Goal: Information Seeking & Learning: Find specific fact

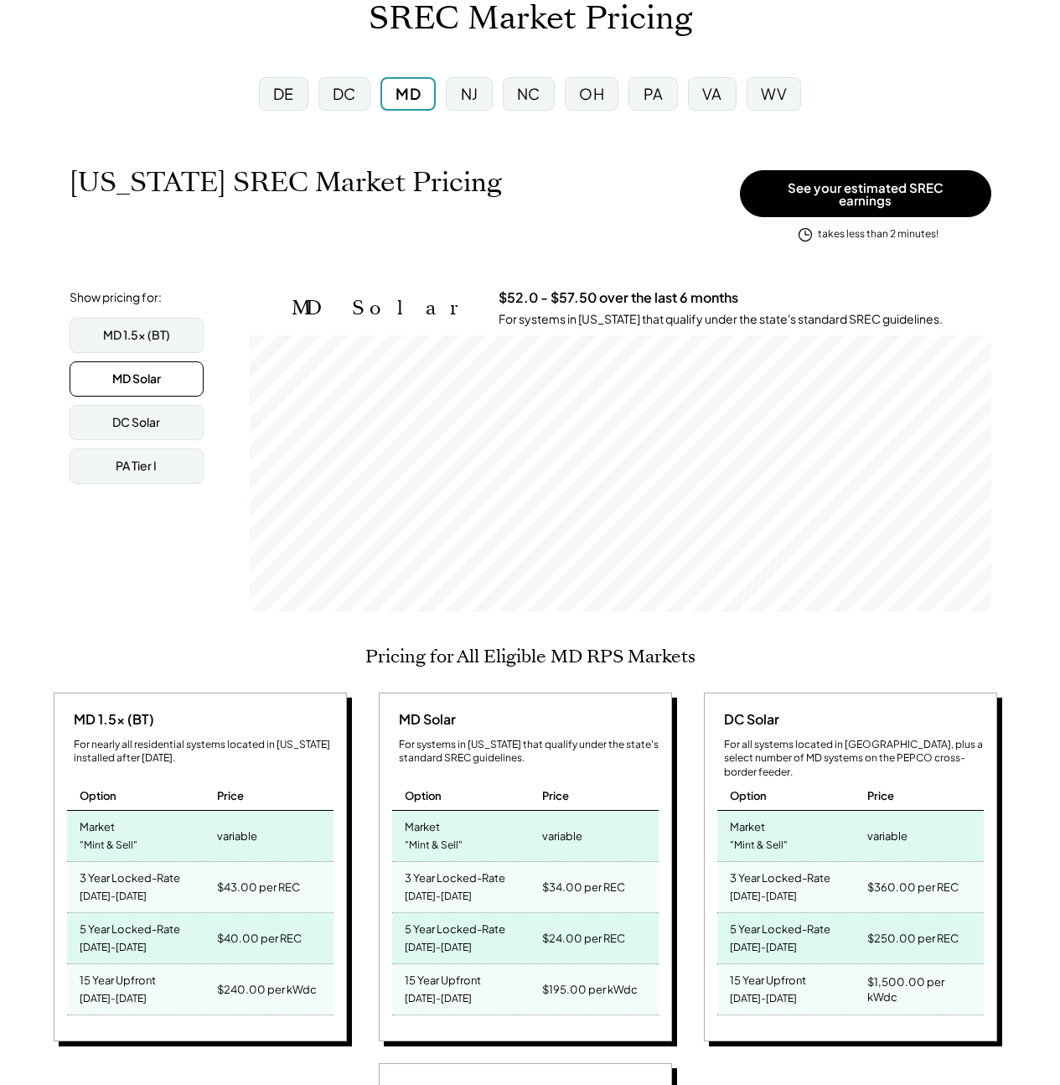
scroll to position [117, 0]
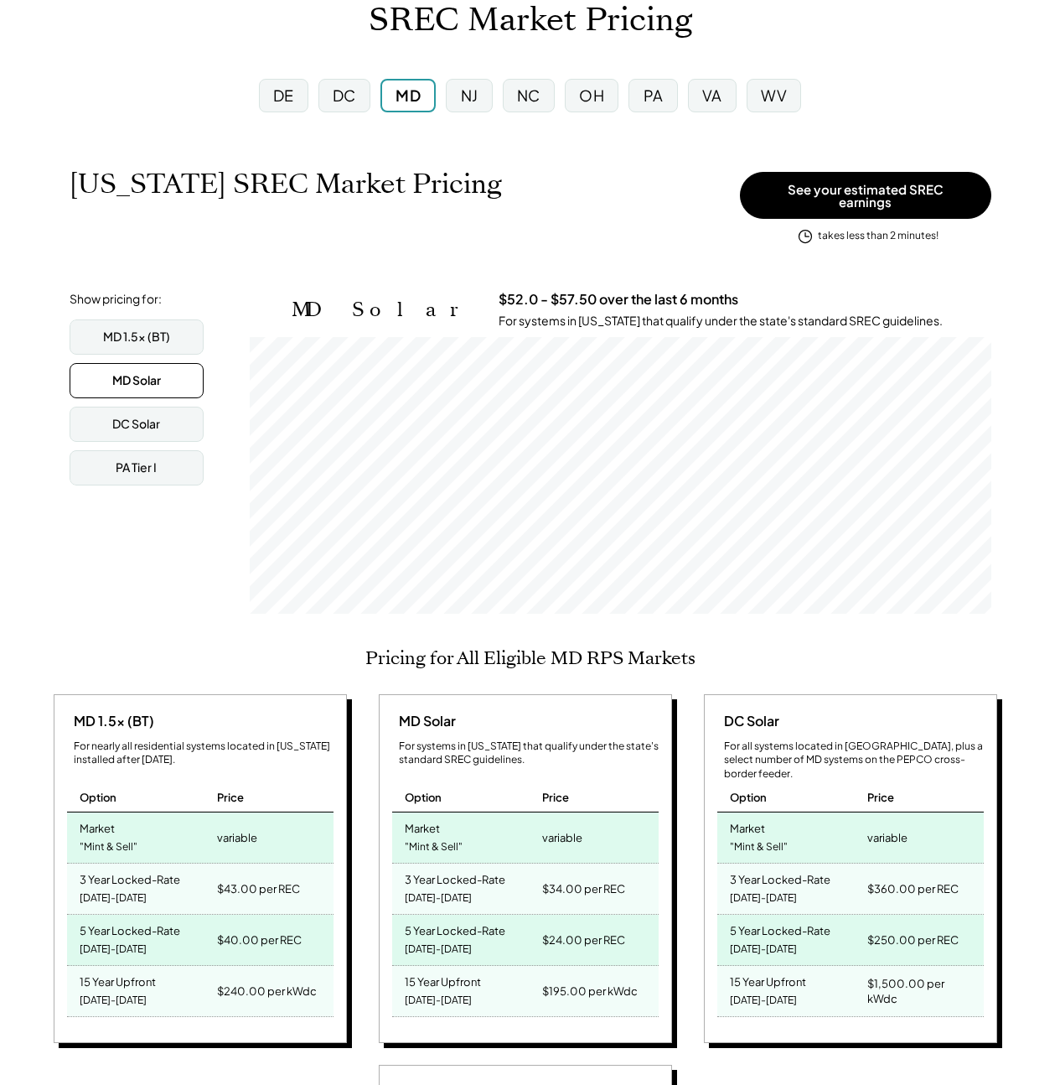
click at [702, 85] on div "VA" at bounding box center [712, 96] width 49 height 34
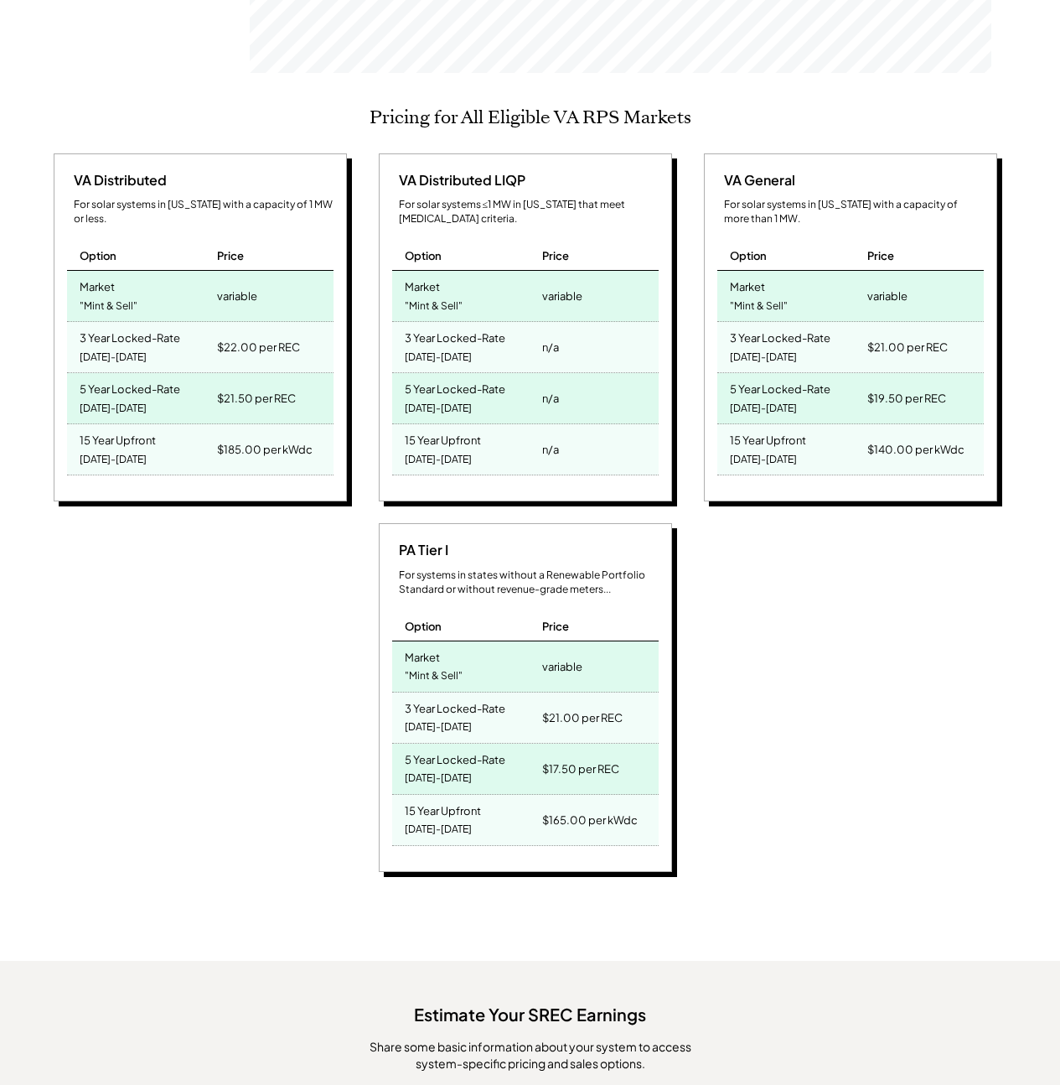
scroll to position [277, 742]
click at [271, 600] on div "PA Tier I For systems in states without a Renewable Portfolio Standard or witho…" at bounding box center [528, 700] width 959 height 354
click at [249, 595] on div "PA Tier I For systems in states without a Renewable Portfolio Standard or witho…" at bounding box center [528, 700] width 959 height 354
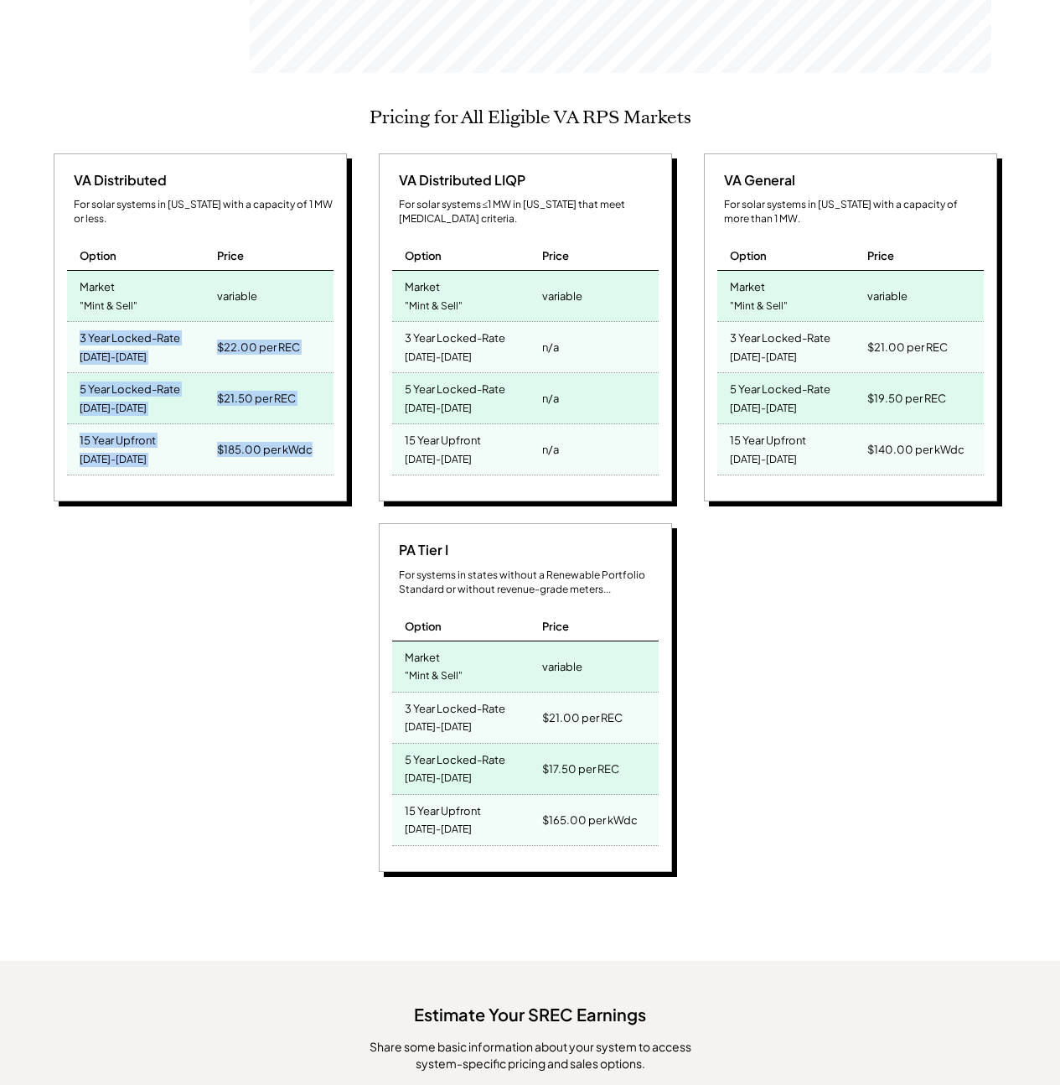
drag, startPoint x: 62, startPoint y: 311, endPoint x: 322, endPoint y: 421, distance: 282.1
click at [322, 421] on div "VA Distributed For solar systems in Virginia with a capacity of 1 MW or less. O…" at bounding box center [200, 327] width 293 height 349
click at [320, 424] on div "$185.00 per kWdc" at bounding box center [273, 449] width 120 height 50
drag, startPoint x: 317, startPoint y: 432, endPoint x: 44, endPoint y: 302, distance: 301.8
click at [44, 302] on div "Virginia SREC Market Pricing View other state pricing See your estimated SREC e…" at bounding box center [530, 617] width 1060 height 2099
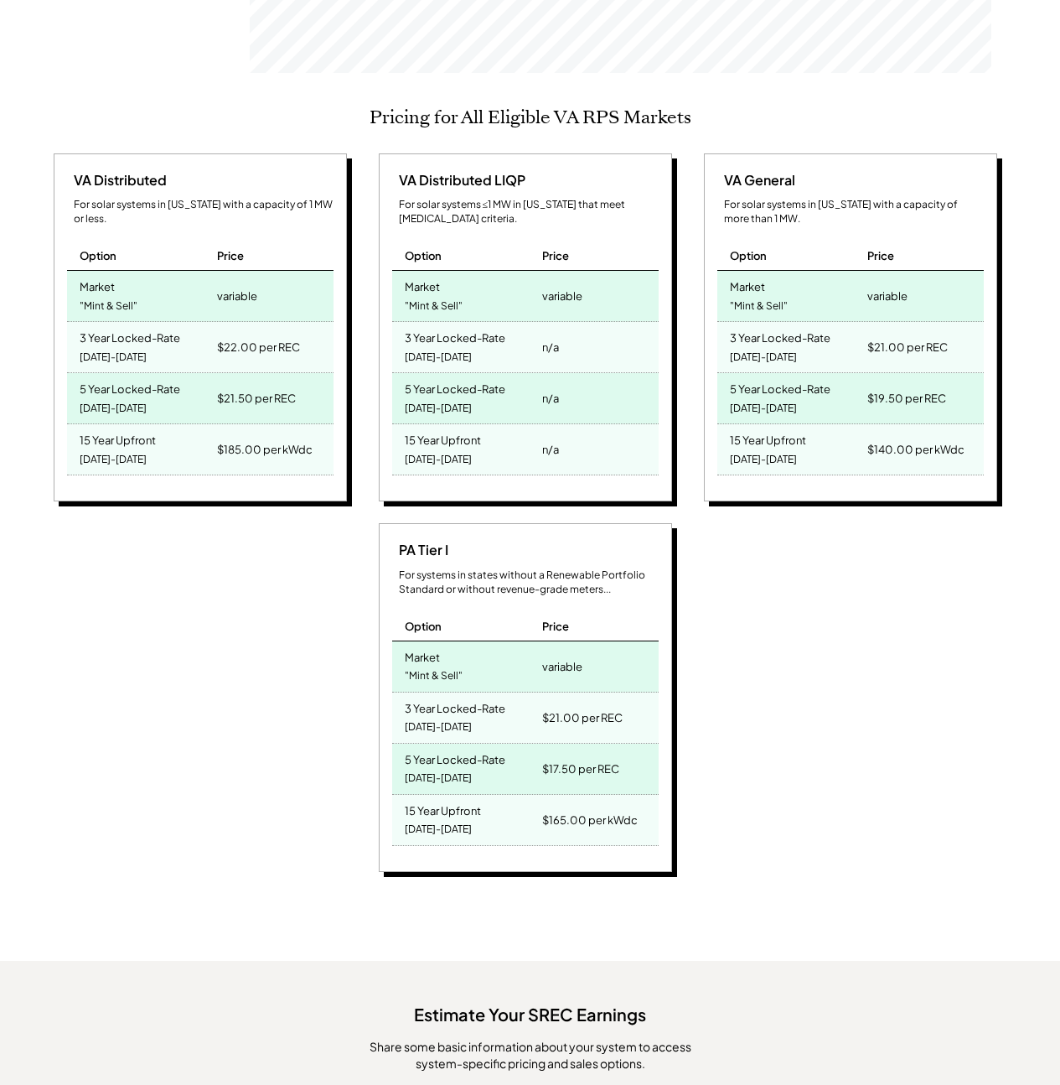
click at [197, 424] on div "15 Year Upfront 2025-2039" at bounding box center [140, 449] width 147 height 50
drag, startPoint x: 171, startPoint y: 412, endPoint x: 131, endPoint y: 408, distance: 40.5
click at [131, 424] on div "15 Year Upfront 2025-2039" at bounding box center [140, 449] width 147 height 50
click at [103, 377] on div "5 Year Locked-Rate" at bounding box center [130, 386] width 101 height 19
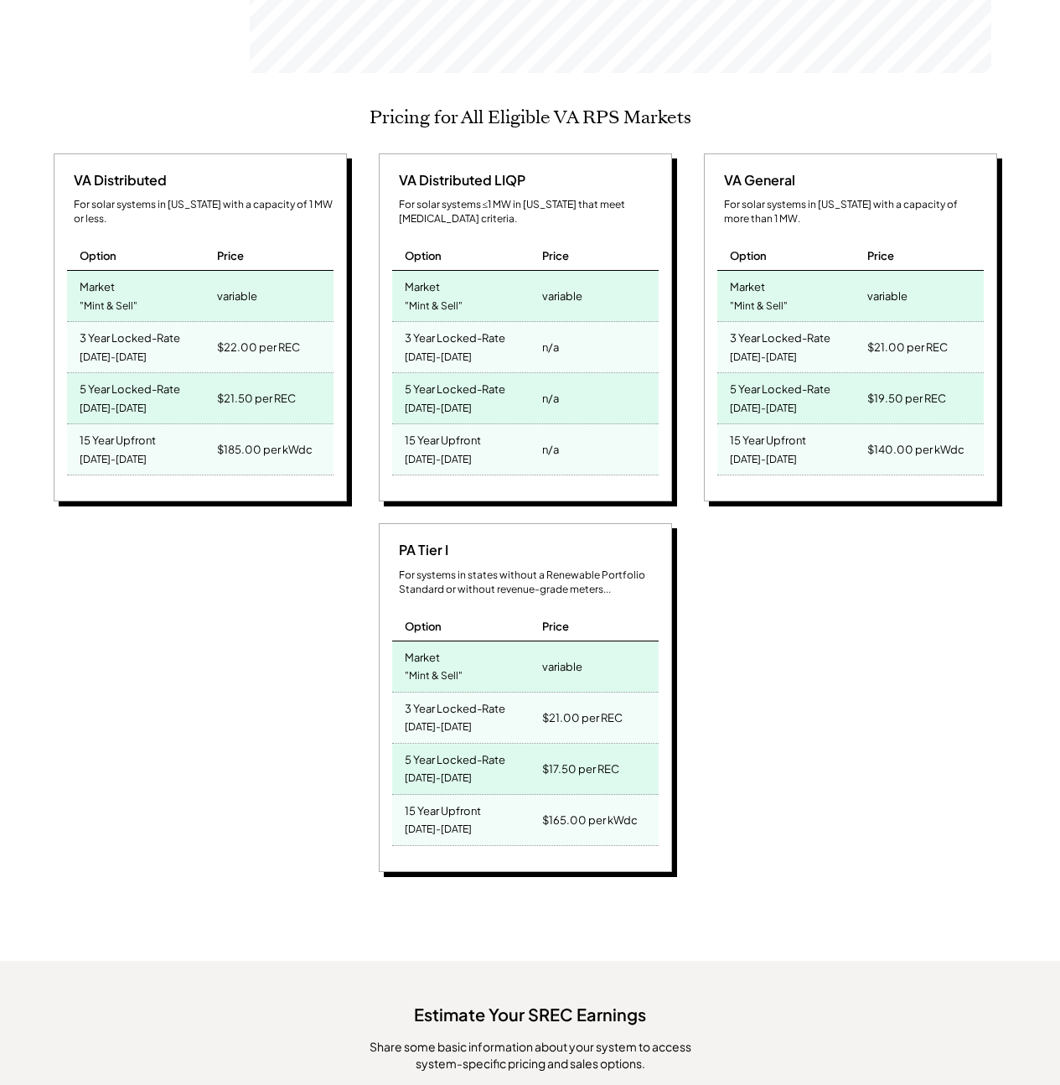
drag, startPoint x: 123, startPoint y: 417, endPoint x: 123, endPoint y: 405, distance: 12.6
click at [123, 428] on div "15 Year Upfront" at bounding box center [118, 437] width 76 height 19
click at [122, 428] on div "15 Year Upfront" at bounding box center [118, 437] width 76 height 19
click at [217, 438] on div "$185.00 per kWdc" at bounding box center [265, 449] width 96 height 23
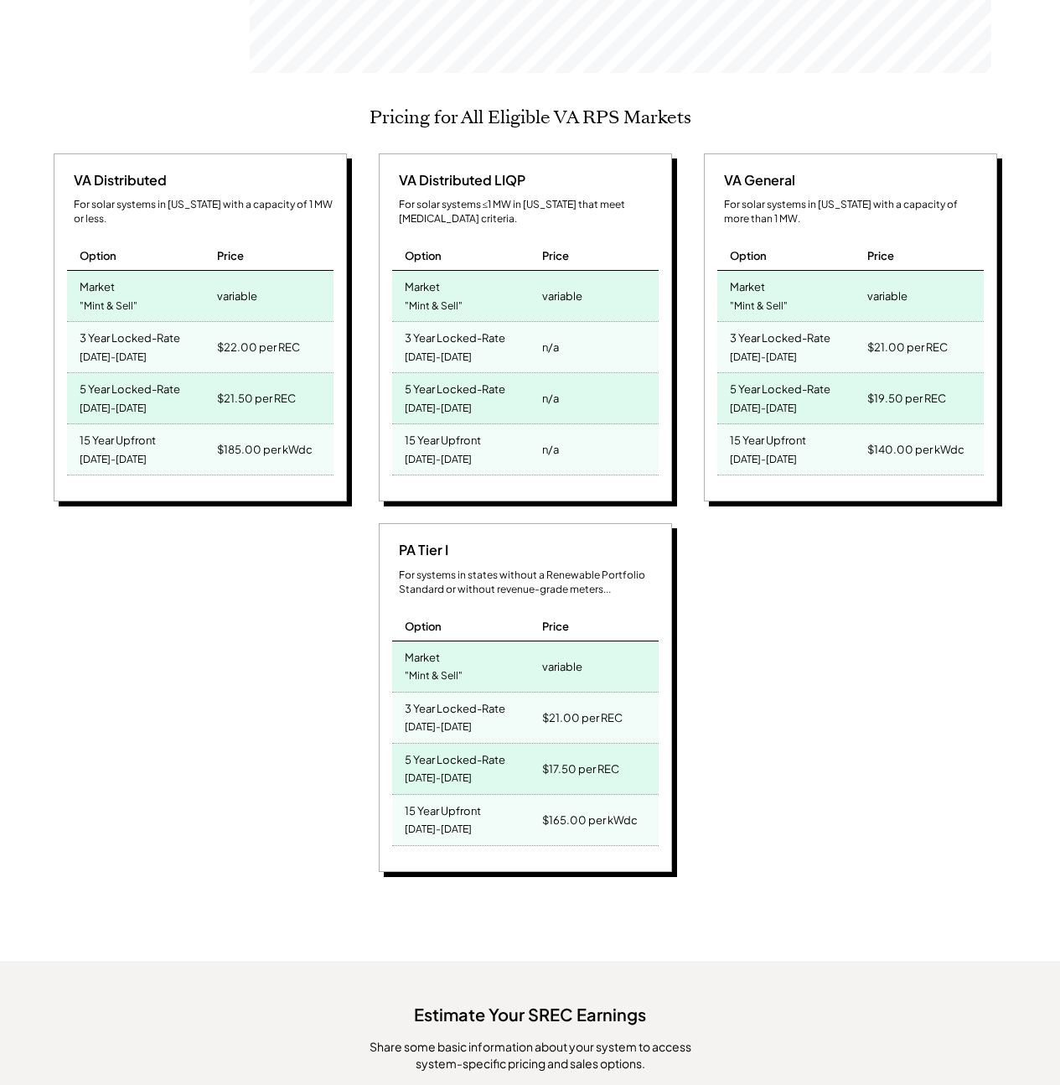
click at [192, 377] on div "5 Year Locked-Rate 2025-2029" at bounding box center [140, 398] width 147 height 50
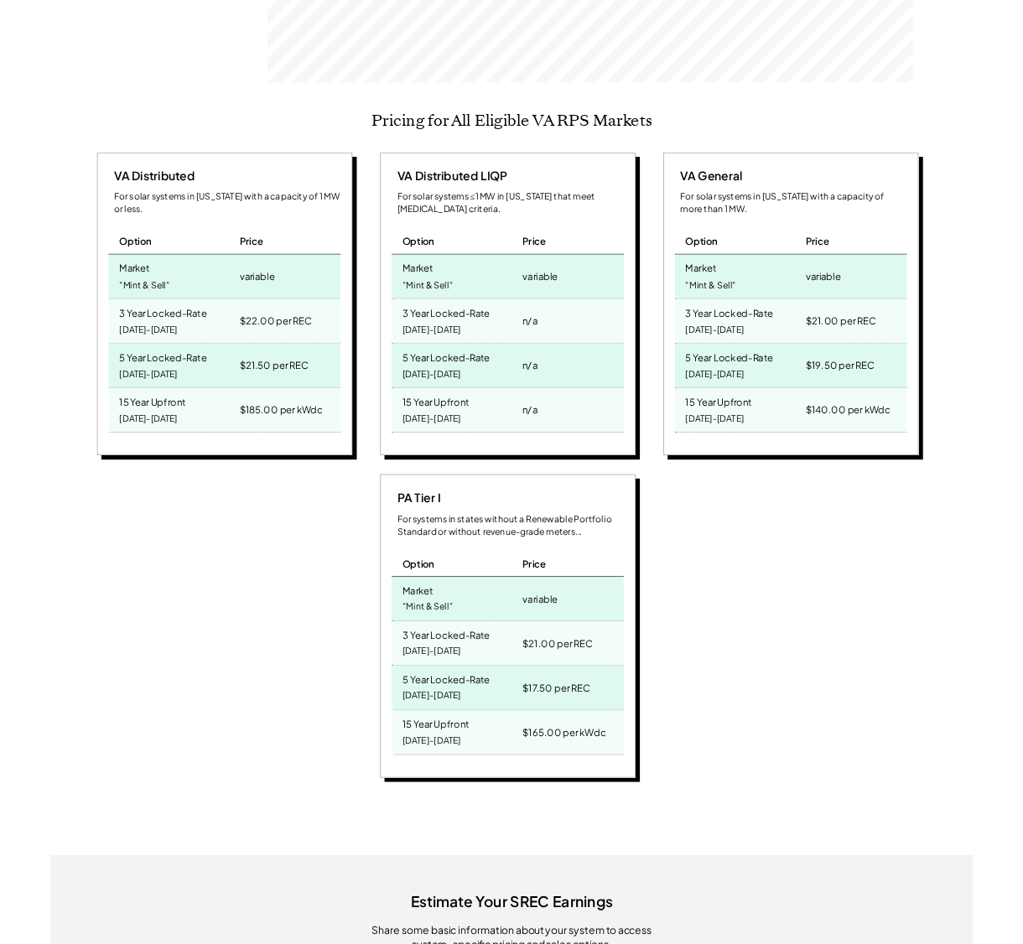
scroll to position [643, 0]
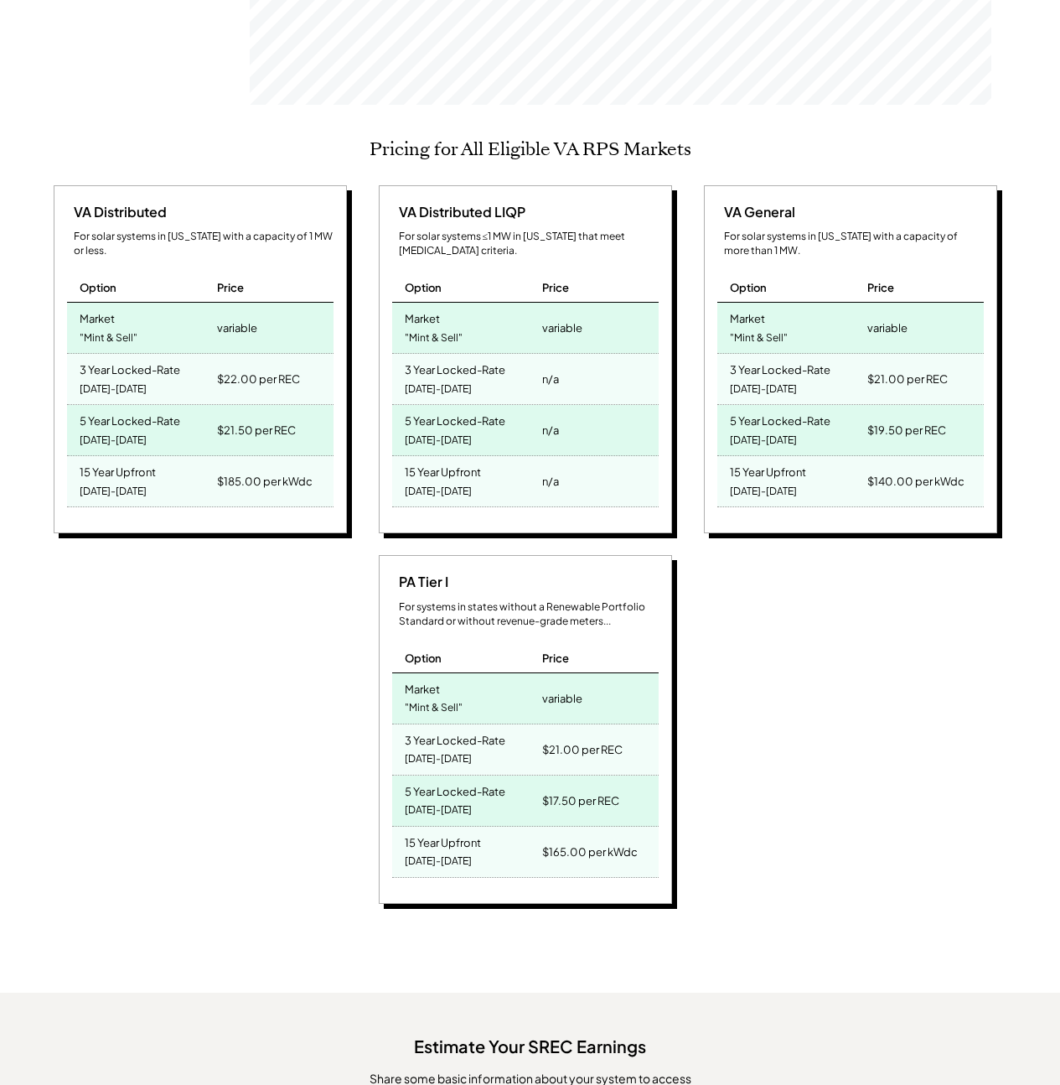
click at [732, 666] on div "PA Tier I For systems in states without a Renewable Portfolio Standard or witho…" at bounding box center [528, 732] width 959 height 354
drag, startPoint x: 220, startPoint y: 303, endPoint x: 308, endPoint y: 324, distance: 89.7
click at [308, 324] on div "variable" at bounding box center [273, 328] width 120 height 50
click at [86, 307] on div "Market" at bounding box center [97, 316] width 35 height 19
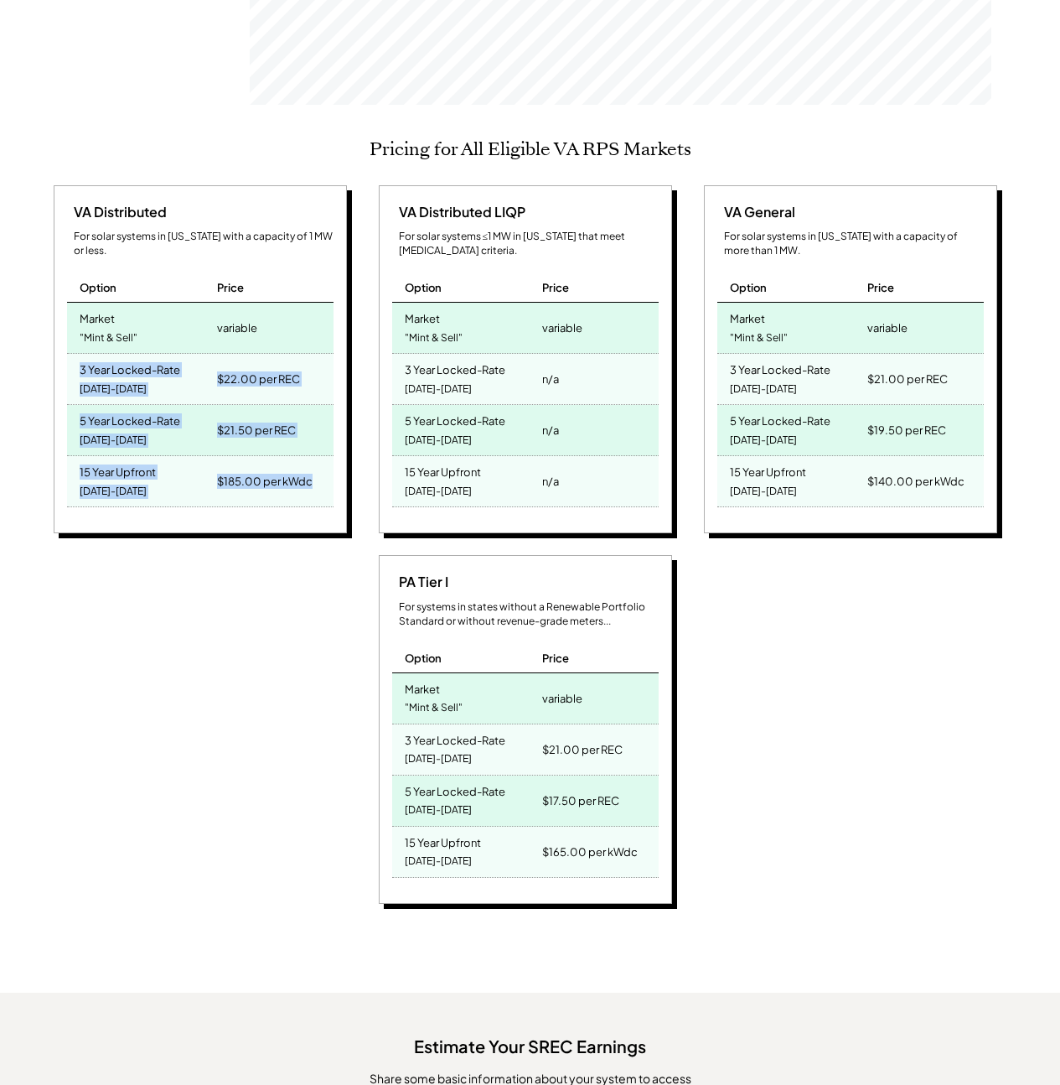
drag, startPoint x: 74, startPoint y: 341, endPoint x: 320, endPoint y: 460, distance: 273.7
click at [320, 460] on div "VA Distributed For solar systems in Virginia with a capacity of 1 MW or less. O…" at bounding box center [200, 359] width 293 height 349
click at [295, 418] on div "$21.50 per REC" at bounding box center [256, 429] width 79 height 23
